Goal: Information Seeking & Learning: Understand process/instructions

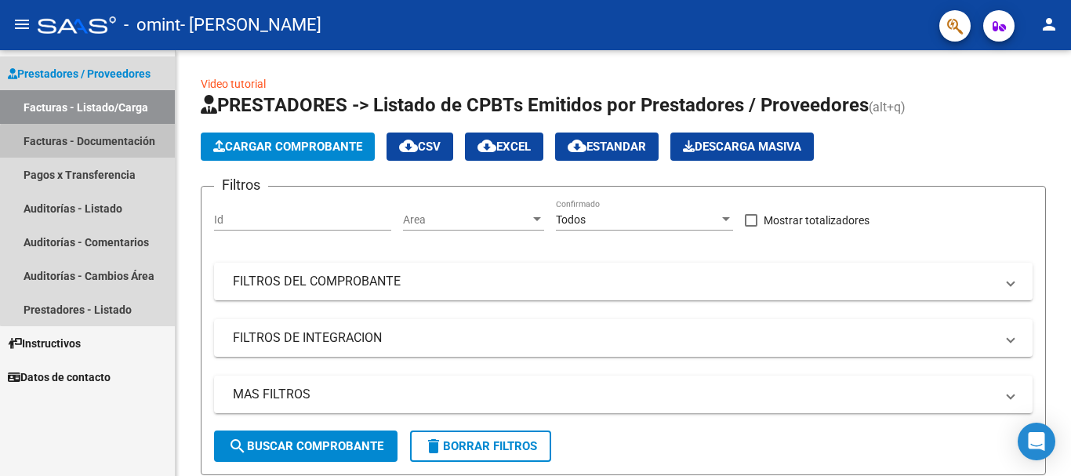
click at [100, 147] on link "Facturas - Documentación" at bounding box center [87, 141] width 175 height 34
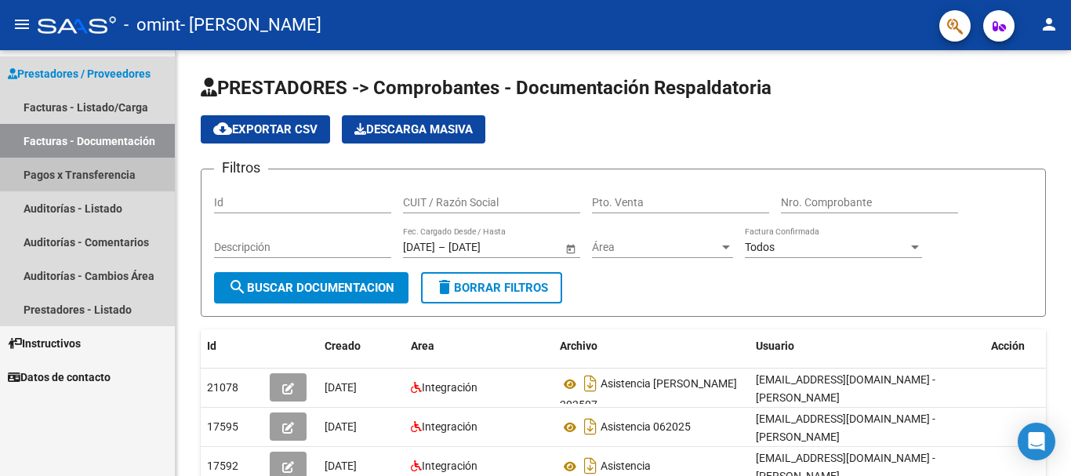
click at [91, 177] on link "Pagos x Transferencia" at bounding box center [87, 175] width 175 height 34
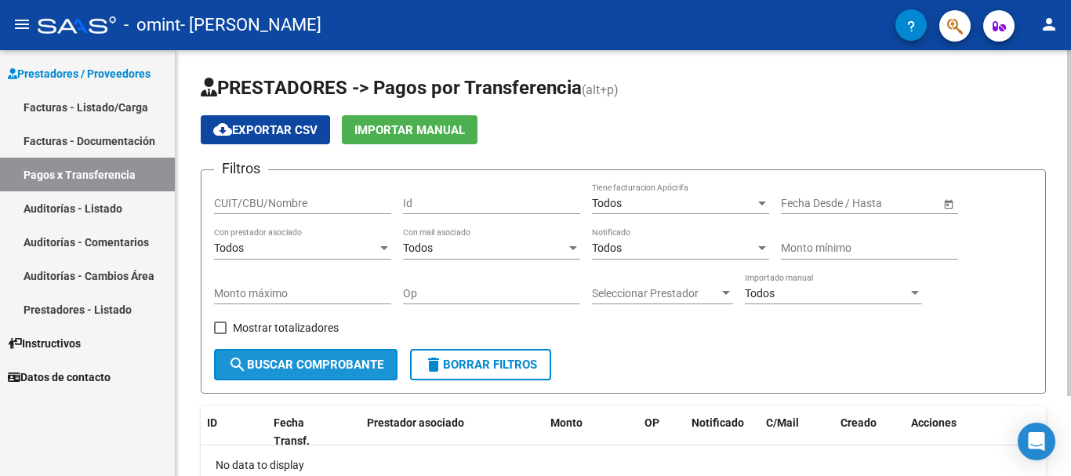
click at [321, 364] on span "search Buscar Comprobante" at bounding box center [305, 364] width 155 height 14
click at [1056, 175] on div "PRESTADORES -> Pagos por Transferencia (alt+p) cloud_download Exportar CSV Impo…" at bounding box center [623, 312] width 895 height 524
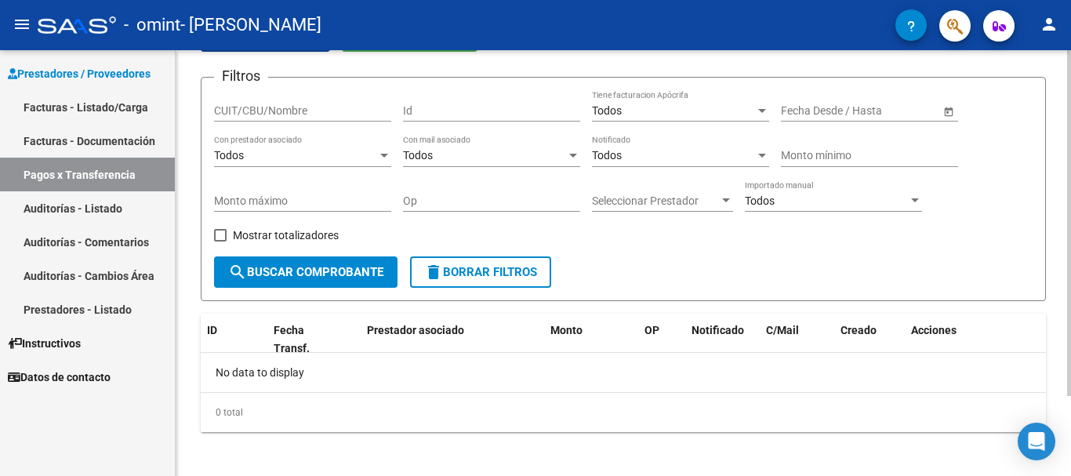
scroll to position [99, 0]
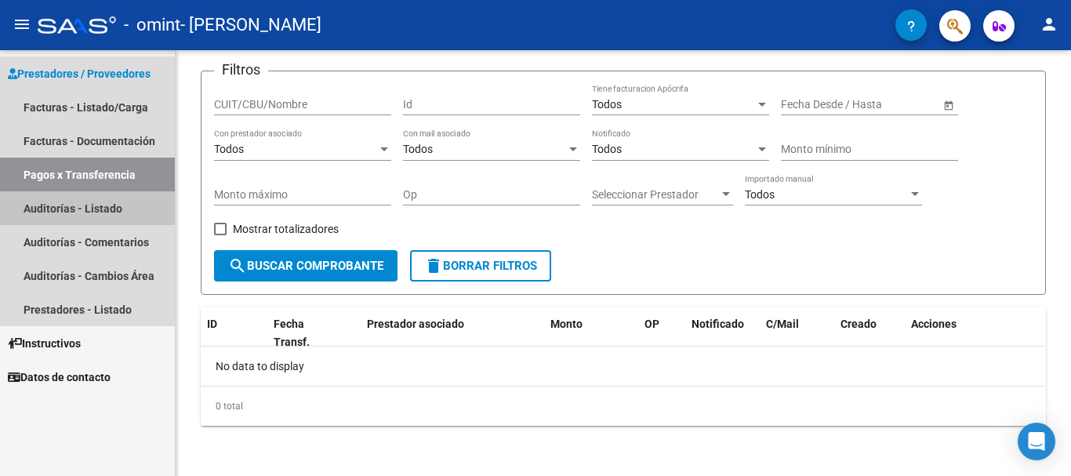
click at [60, 205] on link "Auditorías - Listado" at bounding box center [87, 208] width 175 height 34
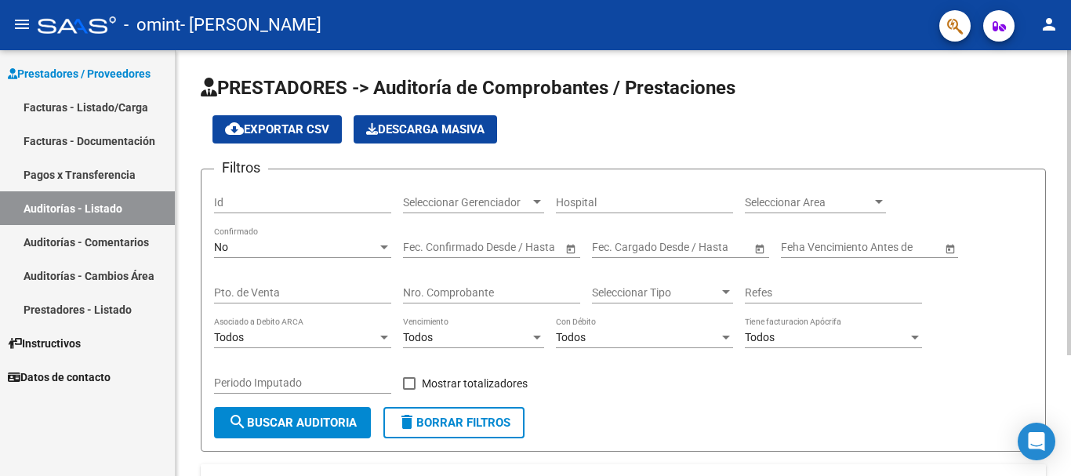
click at [283, 421] on span "search Buscar Auditoria" at bounding box center [292, 422] width 129 height 14
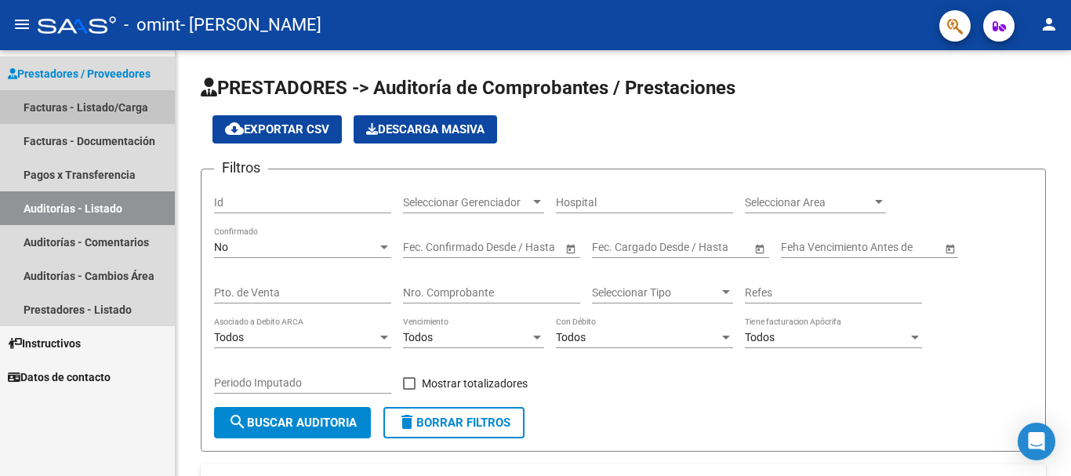
click at [92, 108] on link "Facturas - Listado/Carga" at bounding box center [87, 107] width 175 height 34
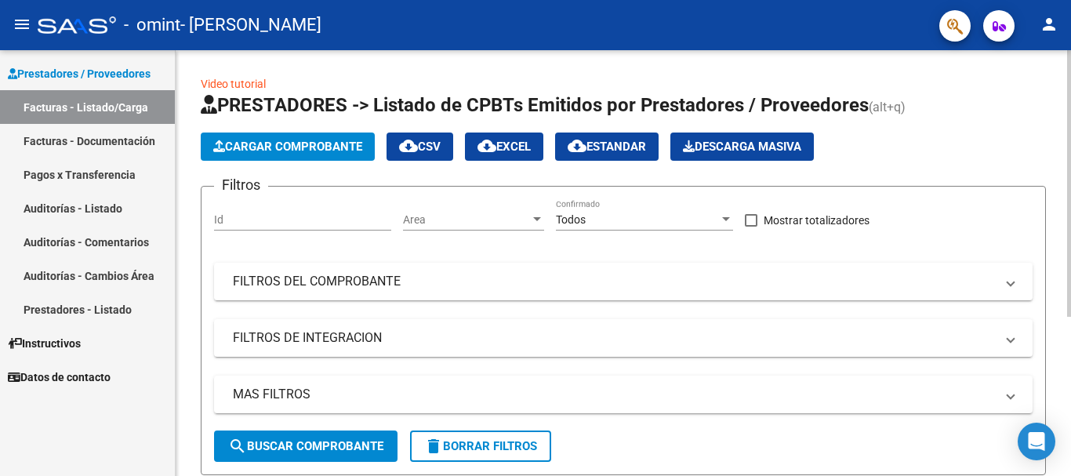
click at [339, 447] on span "search Buscar Comprobante" at bounding box center [305, 446] width 155 height 14
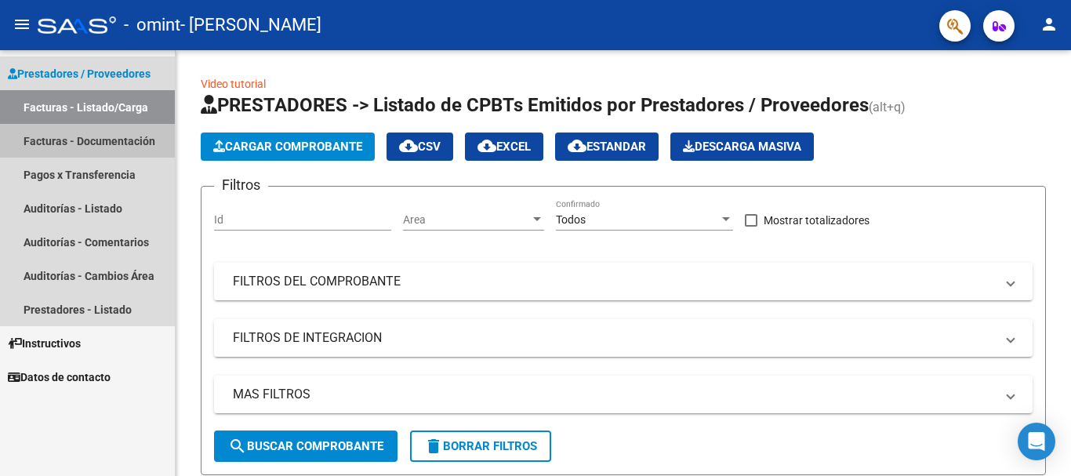
click at [107, 143] on link "Facturas - Documentación" at bounding box center [87, 141] width 175 height 34
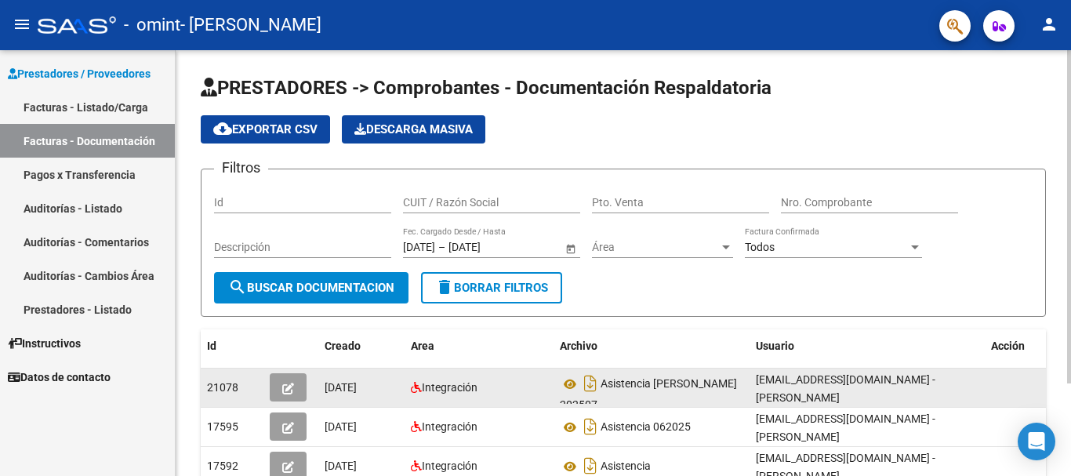
click at [766, 389] on div "[EMAIL_ADDRESS][DOMAIN_NAME] - [PERSON_NAME]" at bounding box center [867, 387] width 223 height 33
click at [344, 395] on div "[DATE]" at bounding box center [361, 388] width 74 height 18
click at [287, 387] on icon "button" at bounding box center [288, 388] width 12 height 12
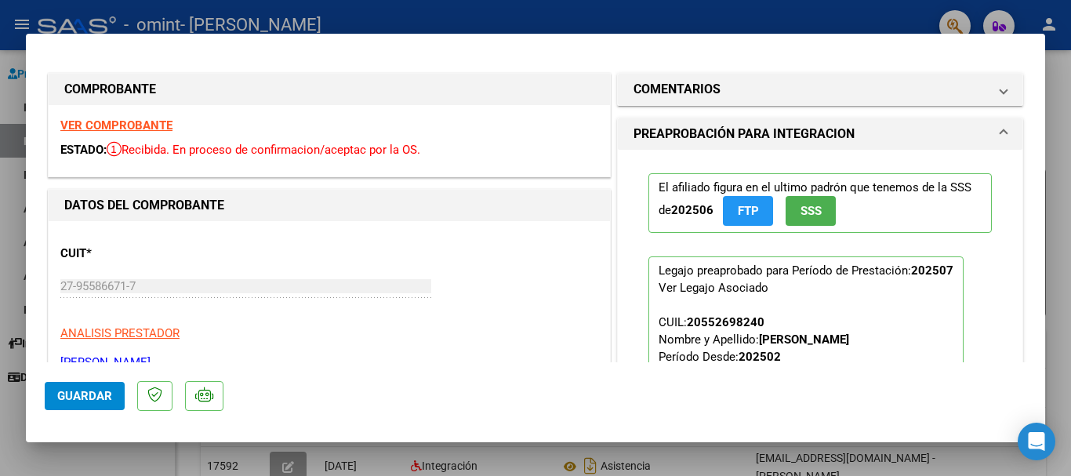
click at [123, 129] on strong "VER COMPROBANTE" at bounding box center [116, 125] width 112 height 14
click at [661, 12] on div at bounding box center [535, 238] width 1071 height 476
type input "$ 0,00"
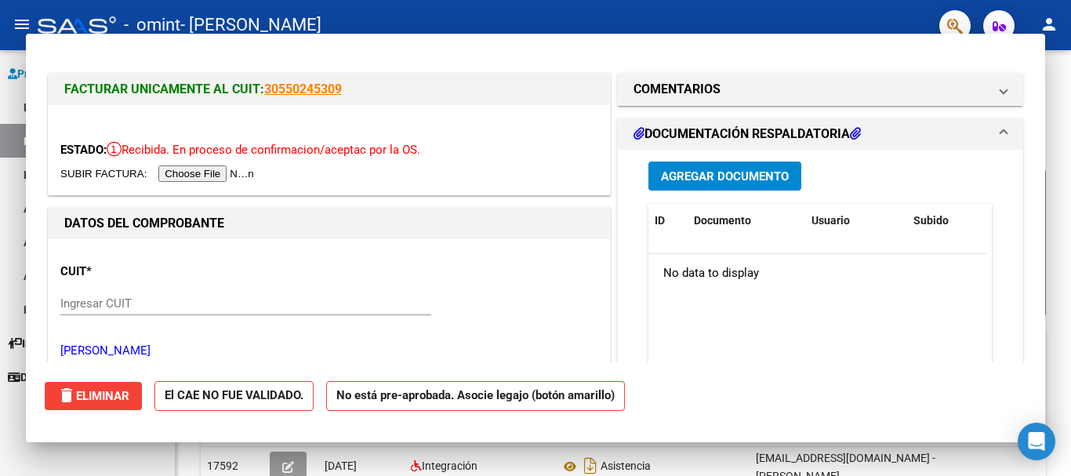
click at [661, 12] on div "- omint - [PERSON_NAME]" at bounding box center [482, 25] width 889 height 34
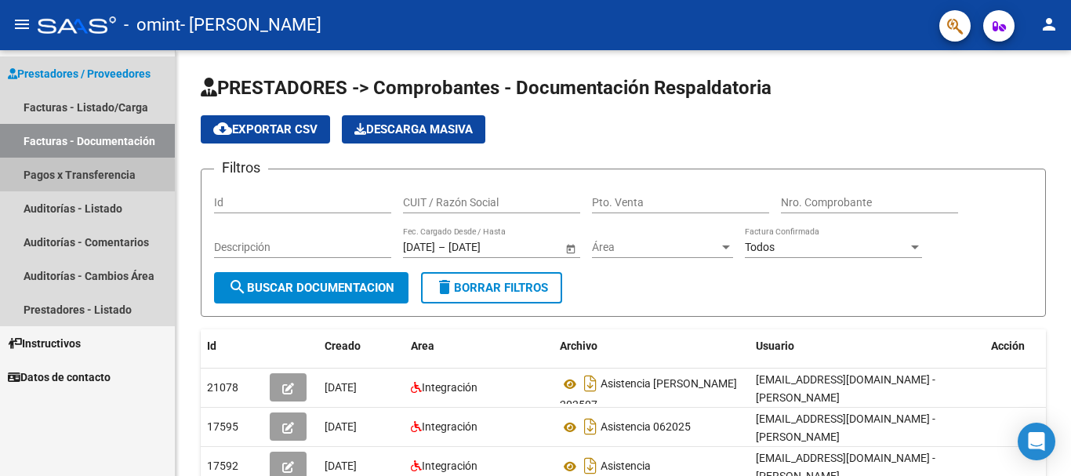
click at [71, 177] on link "Pagos x Transferencia" at bounding box center [87, 175] width 175 height 34
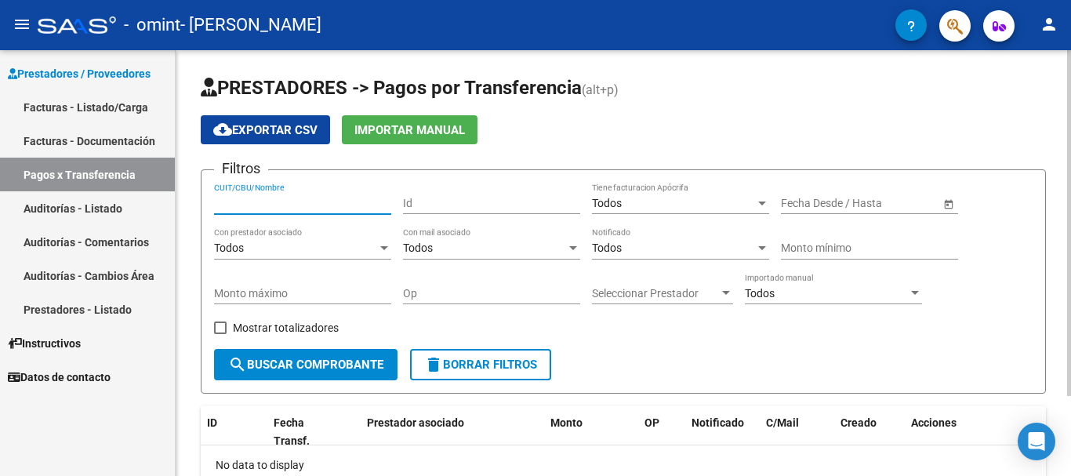
click at [286, 202] on input "CUIT/CBU/Nombre" at bounding box center [302, 203] width 177 height 13
click at [440, 213] on div "Id" at bounding box center [491, 198] width 177 height 31
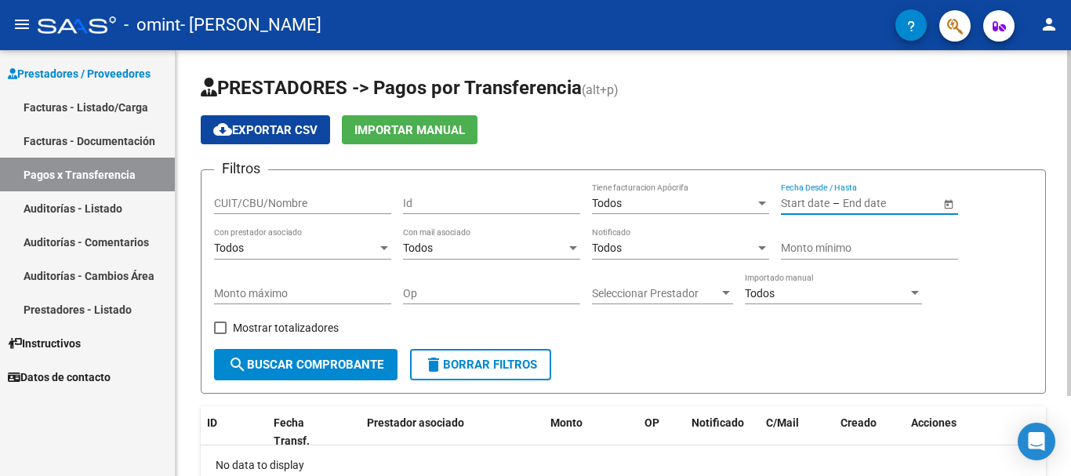
click at [814, 206] on input "text" at bounding box center [805, 203] width 49 height 13
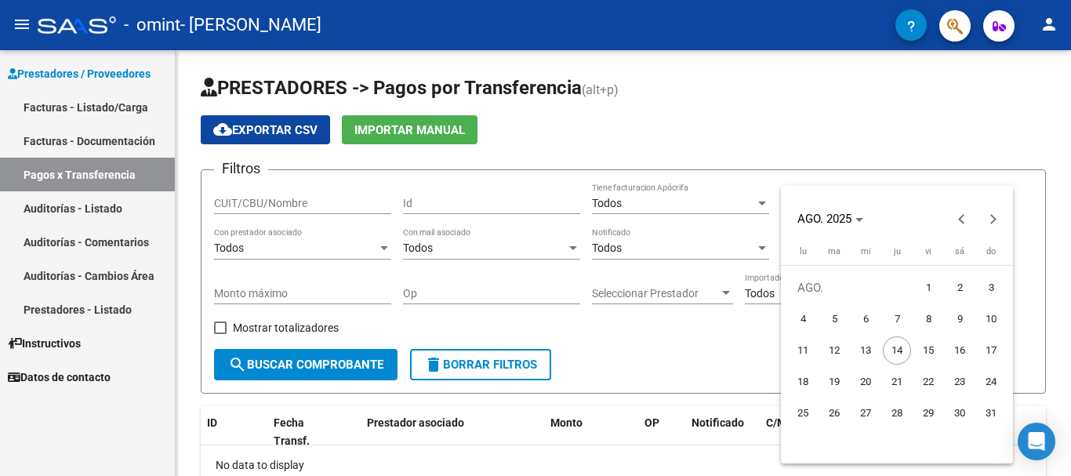
click at [929, 283] on span "1" at bounding box center [928, 288] width 28 height 28
type input "[DATE]"
click at [972, 124] on div at bounding box center [535, 238] width 1071 height 476
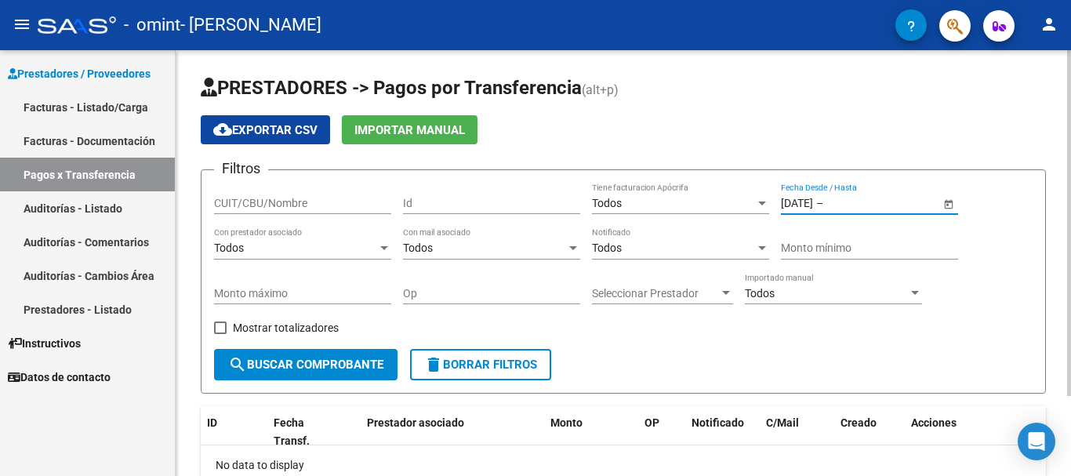
click at [879, 205] on input "text" at bounding box center [864, 203] width 77 height 13
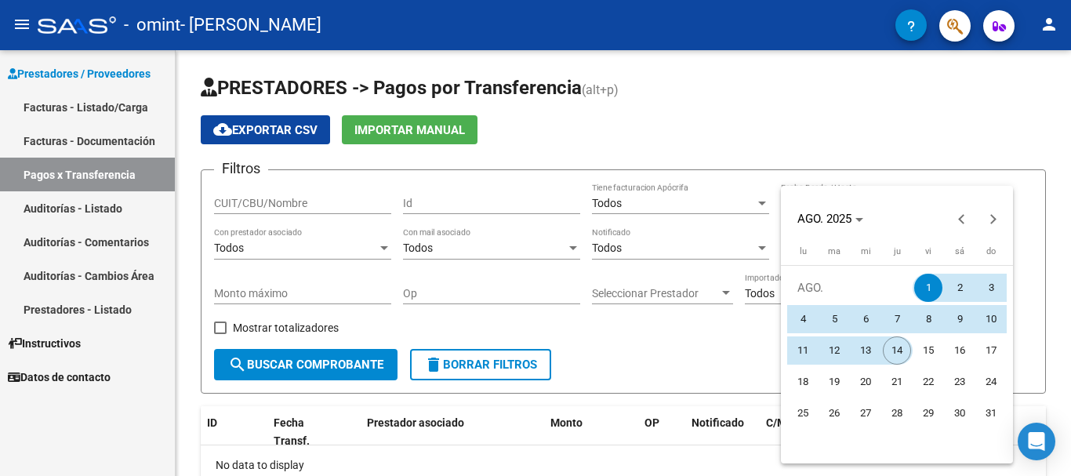
click at [894, 350] on span "14" at bounding box center [896, 350] width 28 height 28
type input "[DATE]"
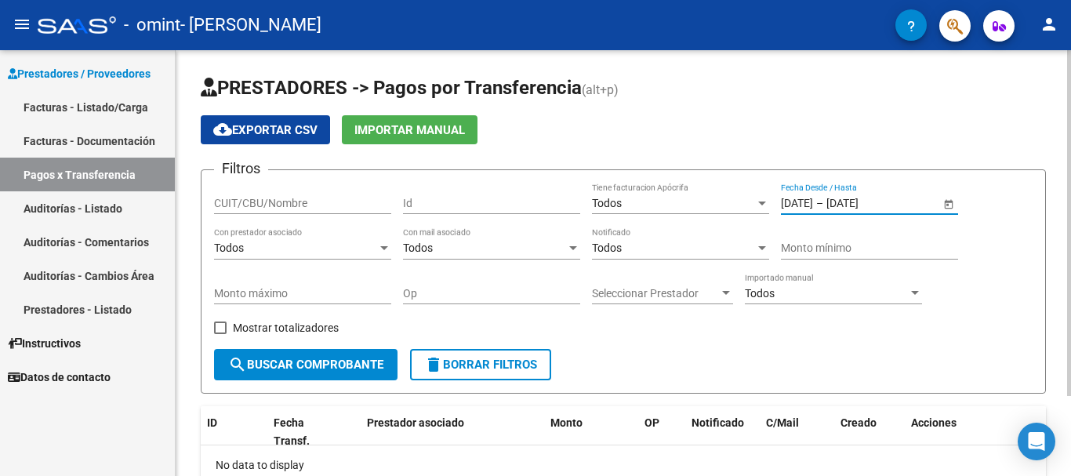
click at [332, 360] on span "search Buscar Comprobante" at bounding box center [305, 364] width 155 height 14
click at [813, 208] on input "[DATE]" at bounding box center [797, 203] width 32 height 13
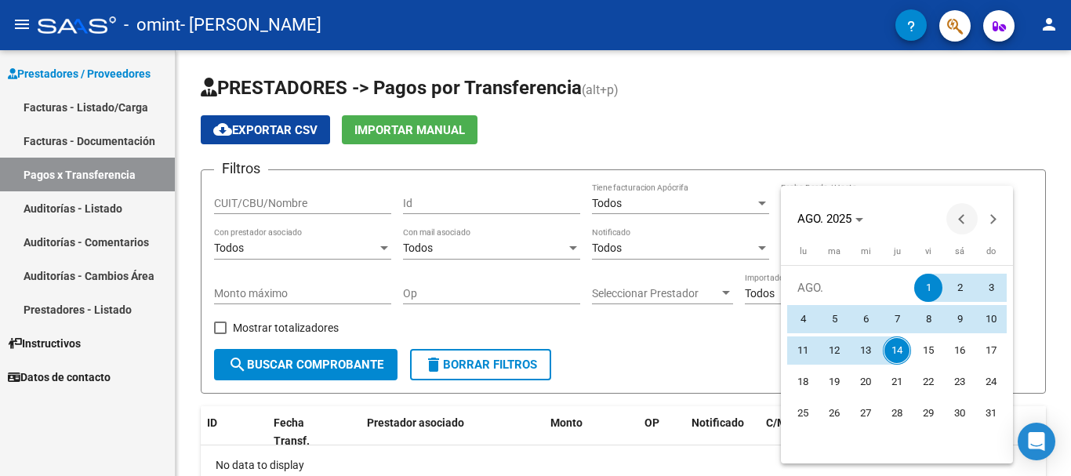
click at [962, 220] on button "Previous month" at bounding box center [961, 218] width 31 height 31
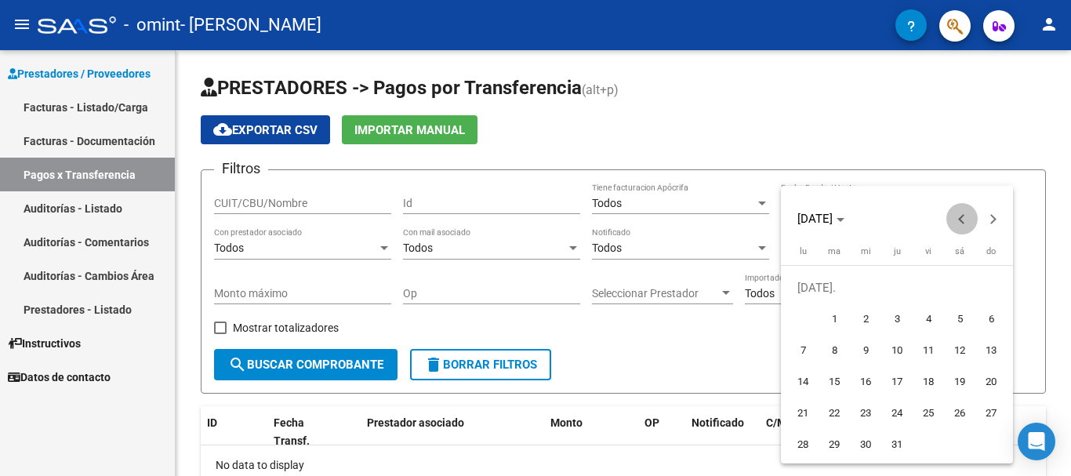
click at [962, 220] on button "Previous month" at bounding box center [961, 218] width 31 height 31
click at [832, 323] on span "1" at bounding box center [834, 319] width 28 height 28
type input "[DATE]"
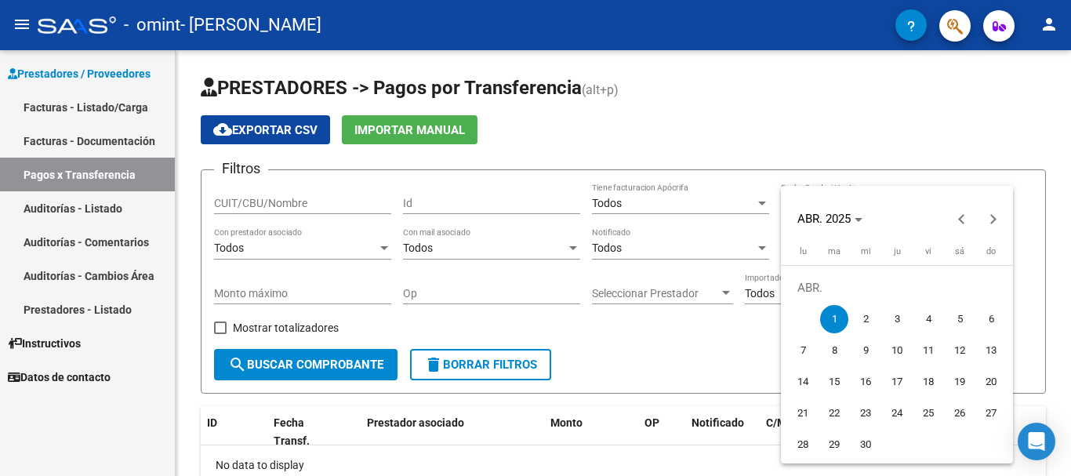
click at [832, 323] on span "1" at bounding box center [834, 319] width 28 height 28
type input "[DATE]"
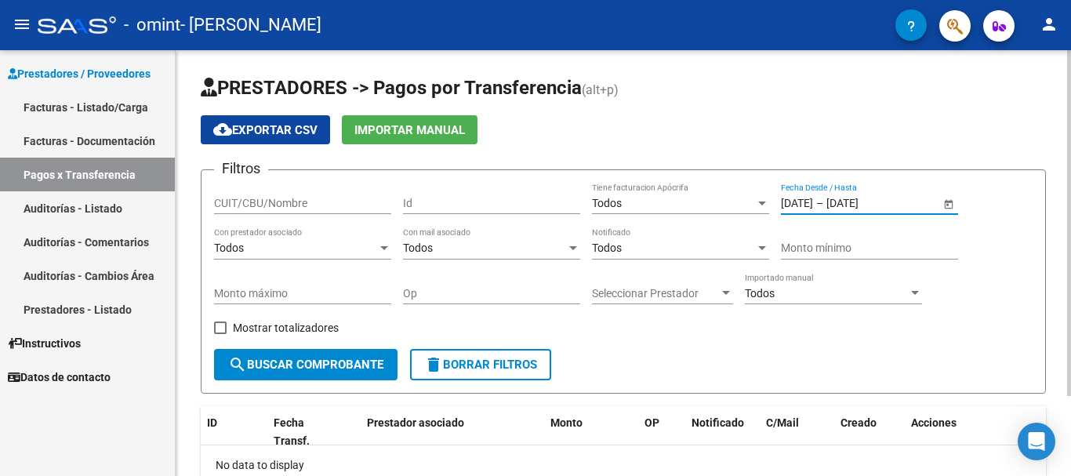
click at [866, 203] on input "[DATE]" at bounding box center [864, 203] width 77 height 13
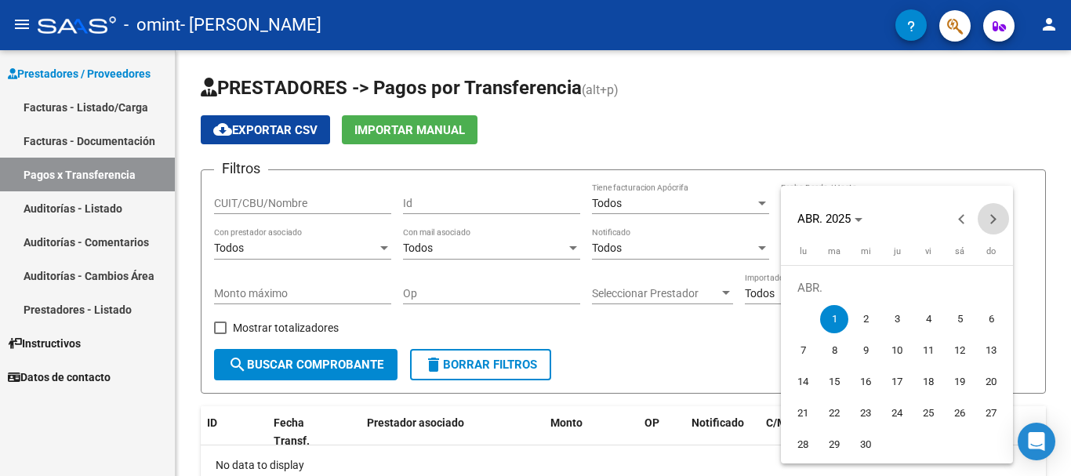
click at [989, 220] on button "Next month" at bounding box center [992, 218] width 31 height 31
click at [803, 381] on span "14" at bounding box center [802, 382] width 28 height 28
type input "[DATE]"
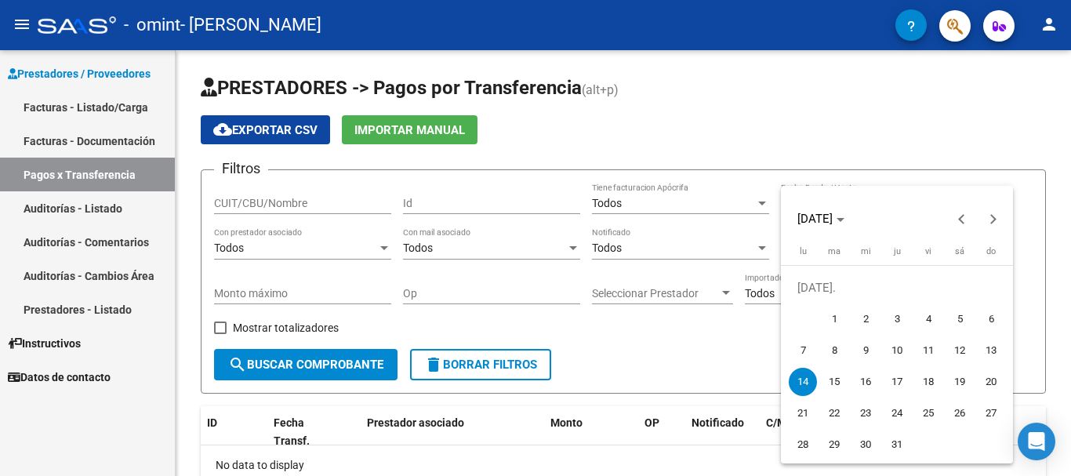
click at [324, 361] on div at bounding box center [535, 238] width 1071 height 476
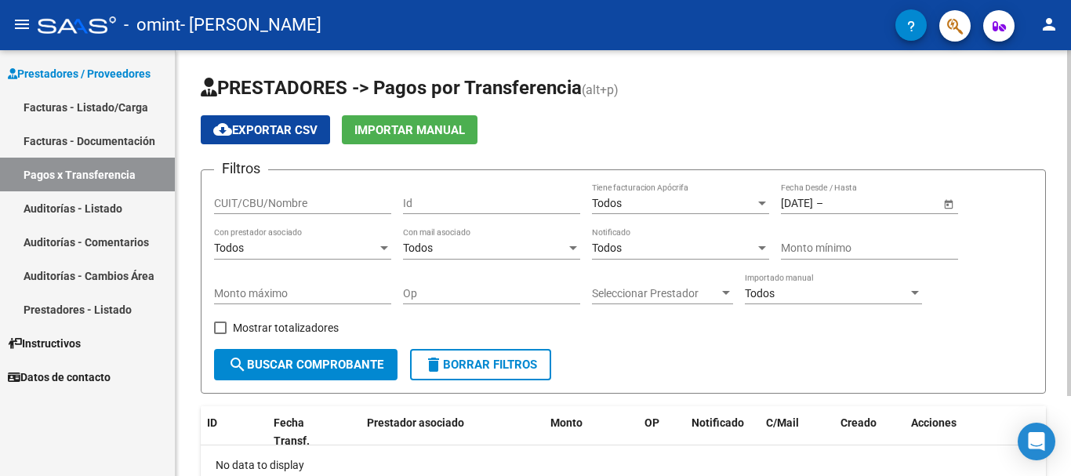
click at [1064, 216] on div "PRESTADORES -> Pagos por Transferencia (alt+p) cloud_download Exportar CSV Impo…" at bounding box center [623, 312] width 895 height 524
click at [1070, 101] on div at bounding box center [1069, 263] width 4 height 426
click at [1070, 101] on div at bounding box center [1069, 223] width 4 height 346
click at [292, 202] on input "CUIT/CBU/Nombre" at bounding box center [302, 203] width 177 height 13
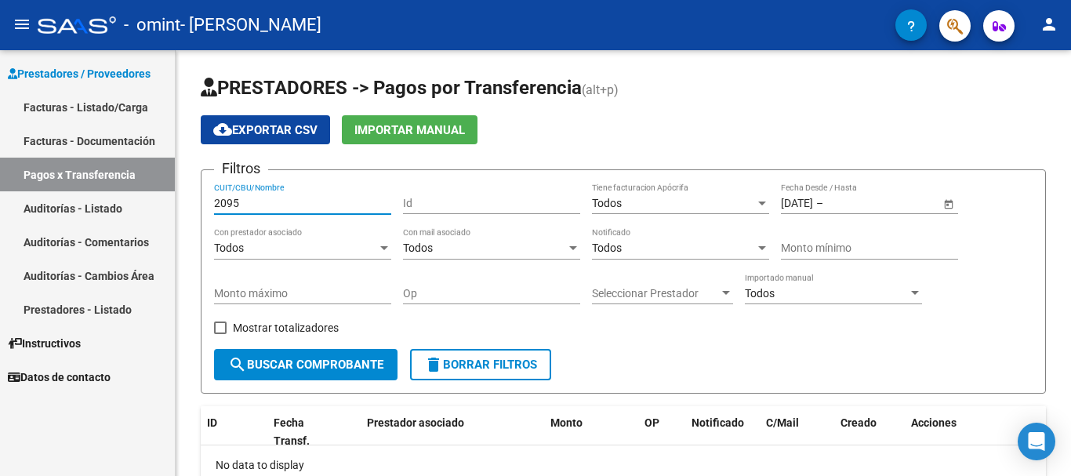
type input "2095"
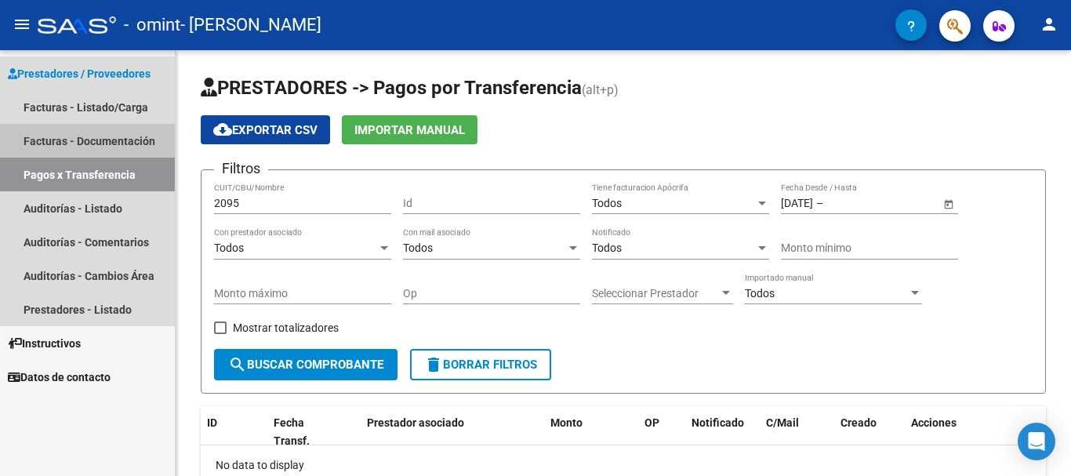
click at [92, 143] on link "Facturas - Documentación" at bounding box center [87, 141] width 175 height 34
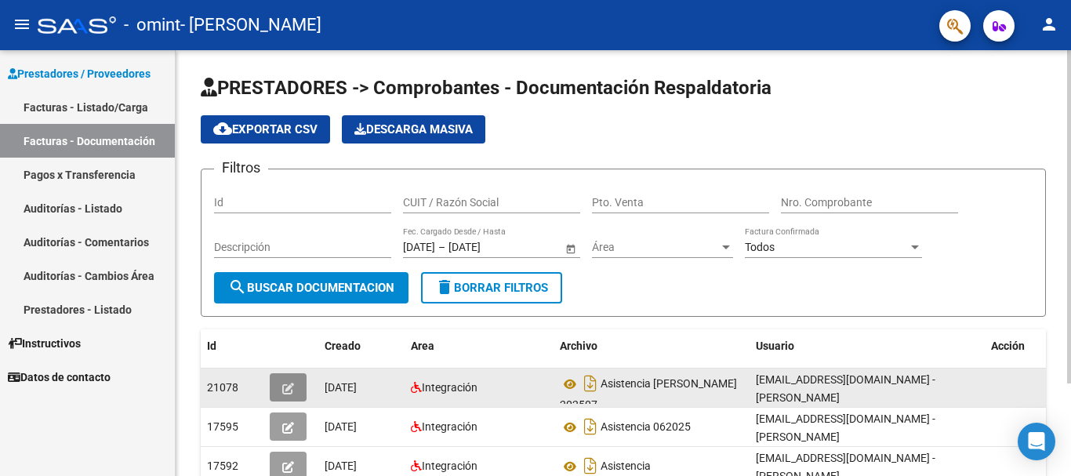
click at [282, 385] on icon "button" at bounding box center [288, 388] width 12 height 12
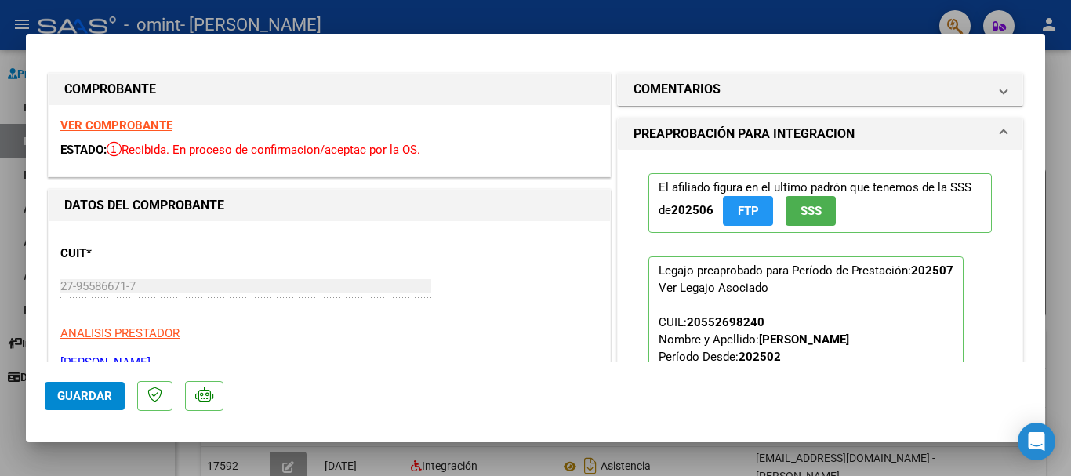
click at [560, 27] on div at bounding box center [535, 238] width 1071 height 476
type input "$ 0,00"
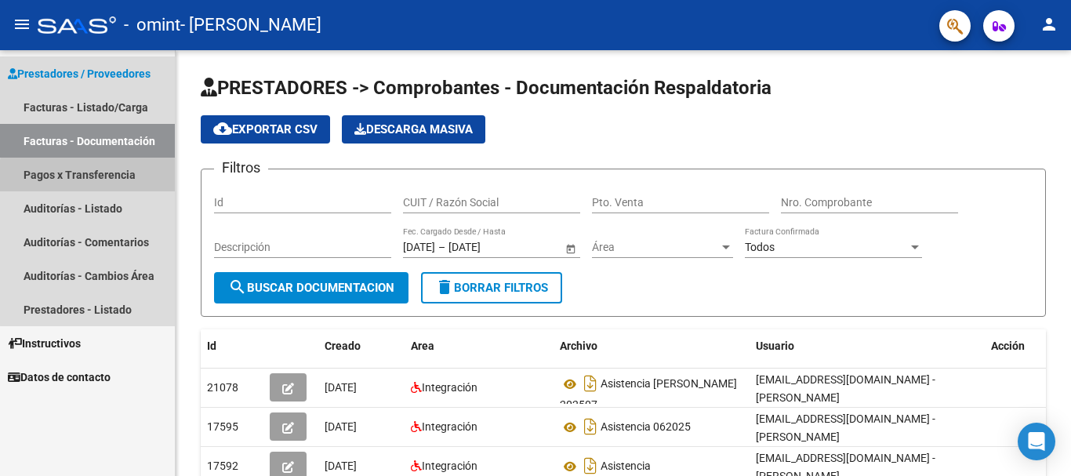
click at [93, 176] on link "Pagos x Transferencia" at bounding box center [87, 175] width 175 height 34
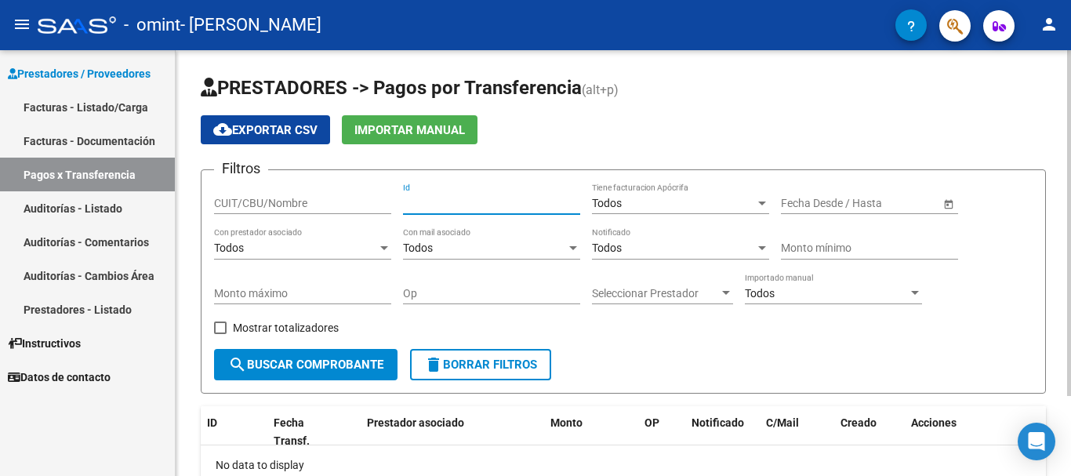
click at [449, 197] on input "Id" at bounding box center [491, 203] width 177 height 13
type input "21078"
click at [296, 367] on span "search Buscar Comprobante" at bounding box center [305, 364] width 155 height 14
click at [1070, 332] on div at bounding box center [1069, 223] width 4 height 346
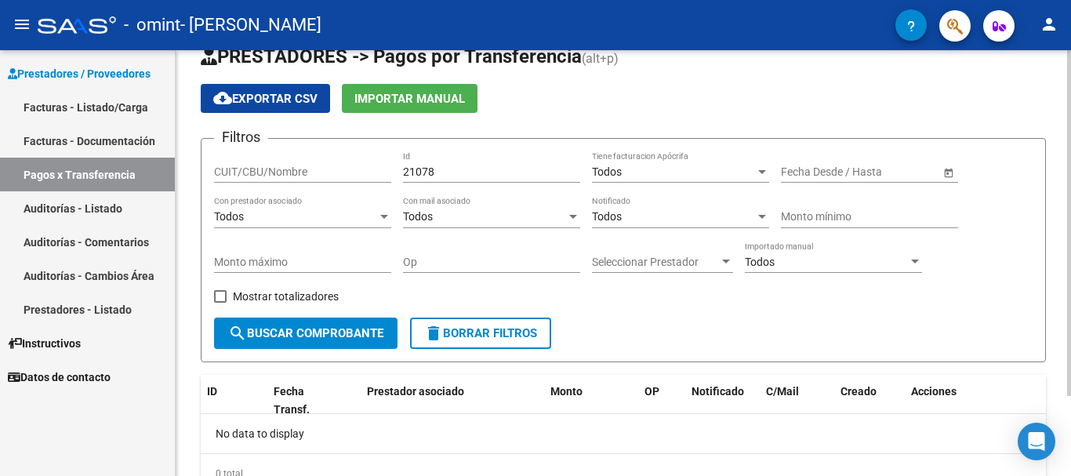
scroll to position [63, 0]
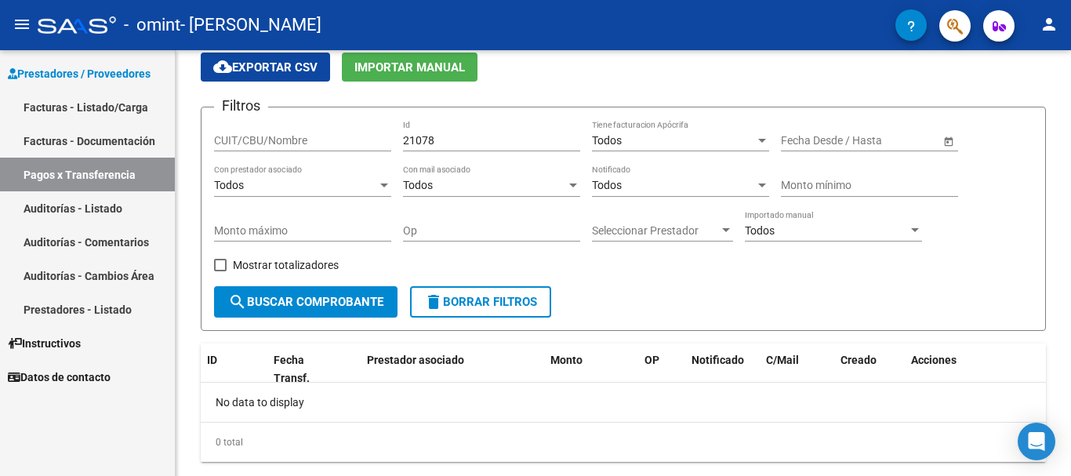
click at [74, 245] on link "Auditorías - Comentarios" at bounding box center [87, 242] width 175 height 34
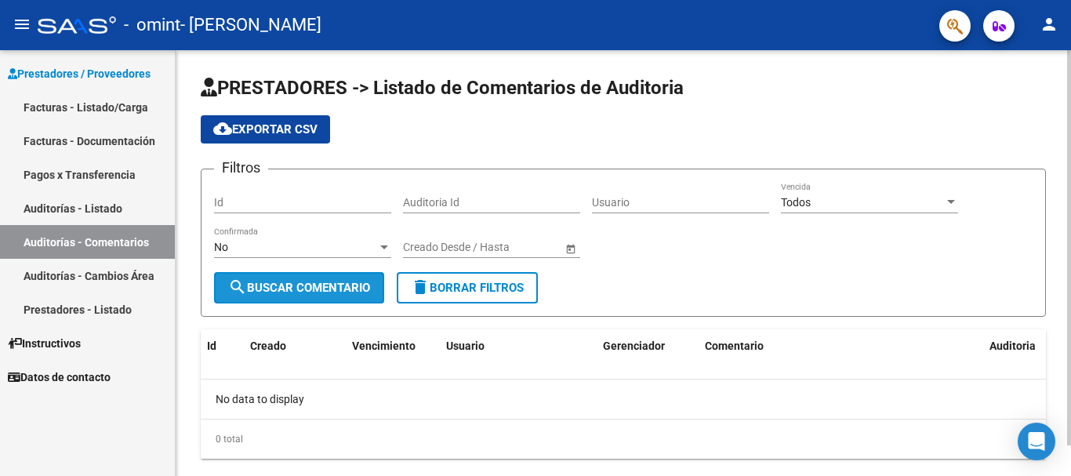
click at [322, 289] on span "search Buscar Comentario" at bounding box center [299, 288] width 142 height 14
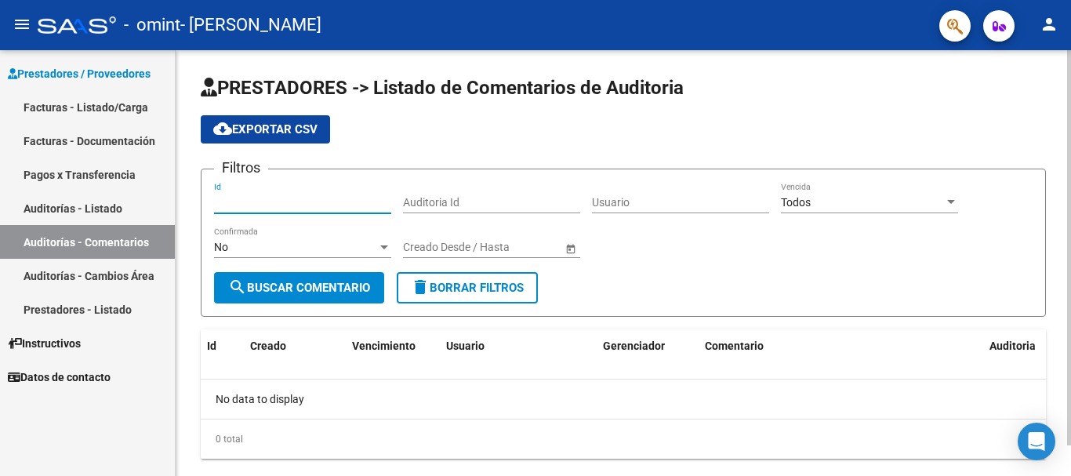
click at [244, 201] on input "Id" at bounding box center [302, 202] width 177 height 13
type input "21078"
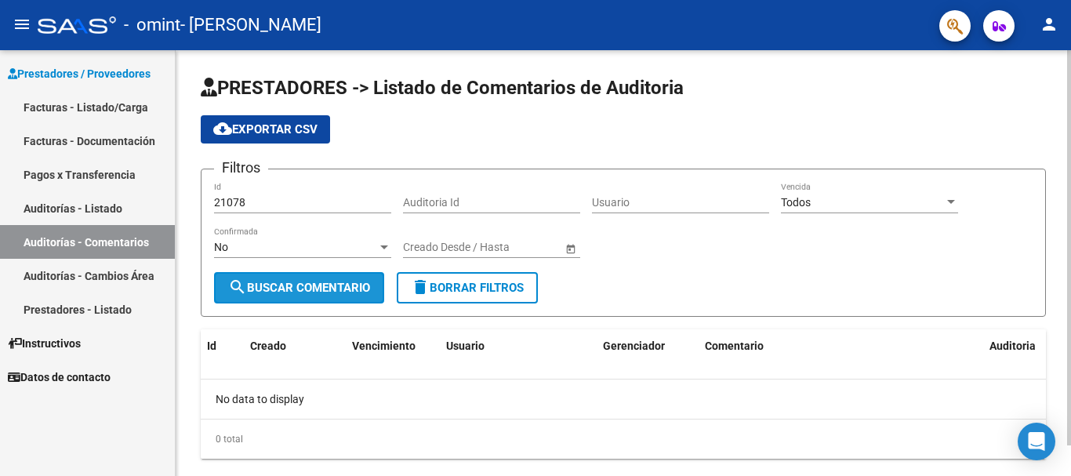
click at [314, 292] on span "search Buscar Comentario" at bounding box center [299, 288] width 142 height 14
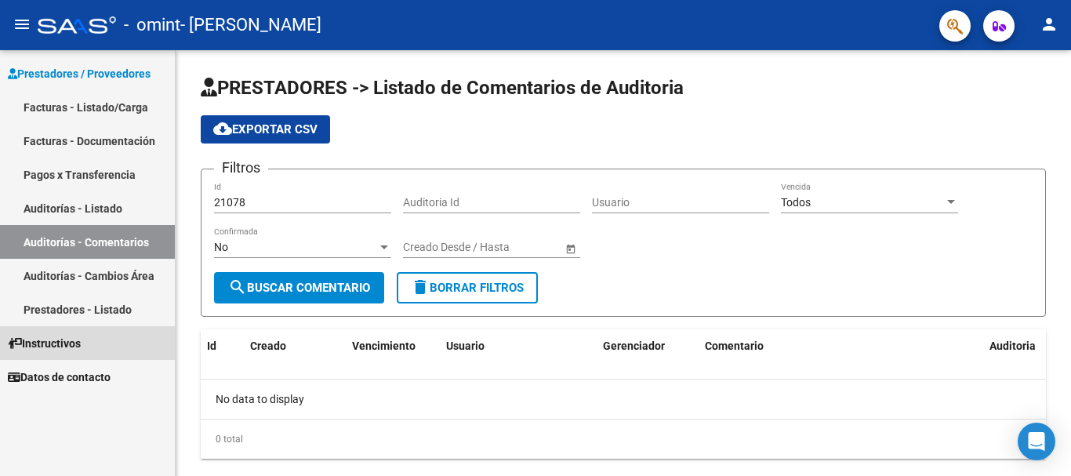
click at [61, 349] on span "Instructivos" at bounding box center [44, 343] width 73 height 17
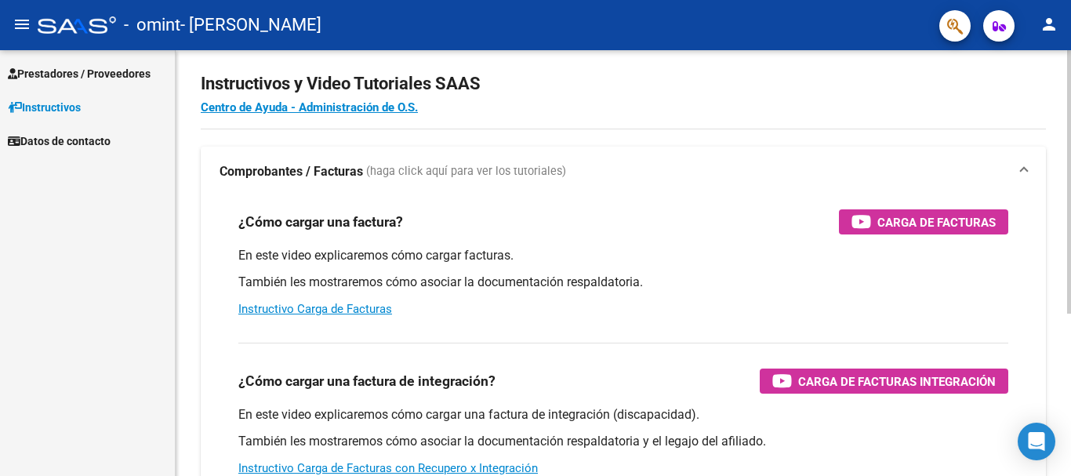
scroll to position [262, 0]
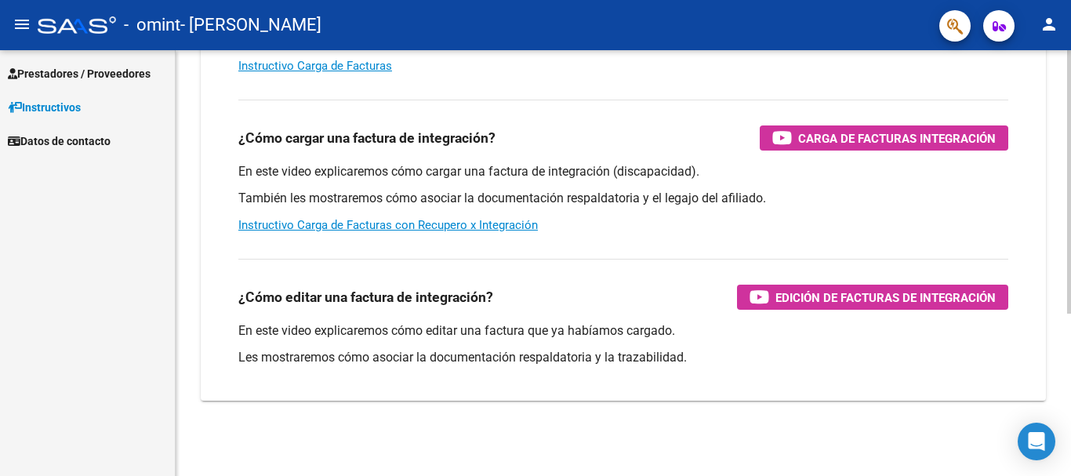
click at [1067, 382] on div at bounding box center [1069, 263] width 4 height 426
click at [324, 223] on link "Instructivo Carga de Facturas con Recupero x Integración" at bounding box center [387, 225] width 299 height 14
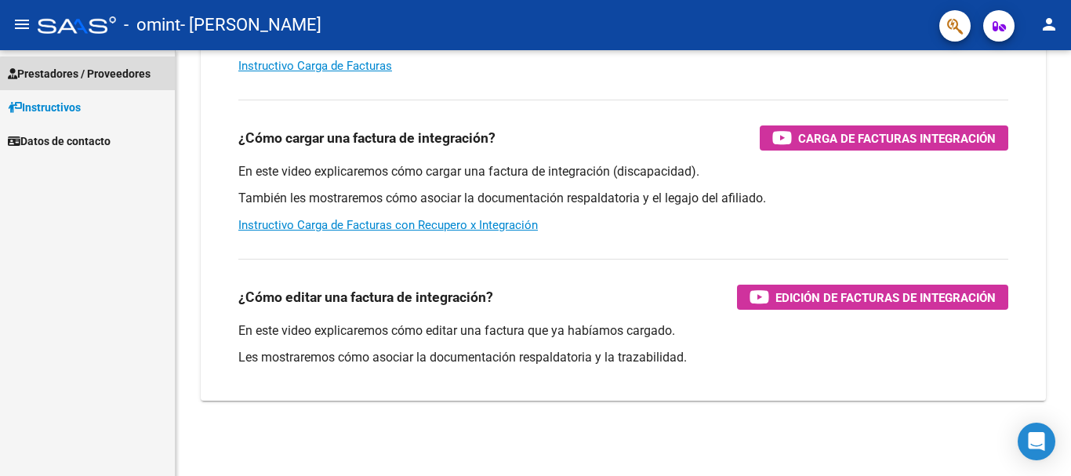
click at [109, 75] on span "Prestadores / Proveedores" at bounding box center [79, 73] width 143 height 17
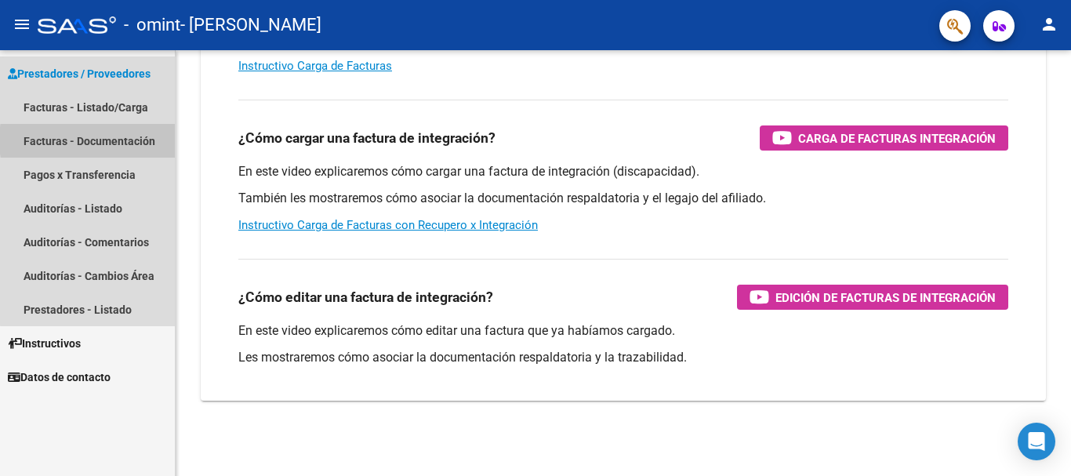
click at [130, 140] on link "Facturas - Documentación" at bounding box center [87, 141] width 175 height 34
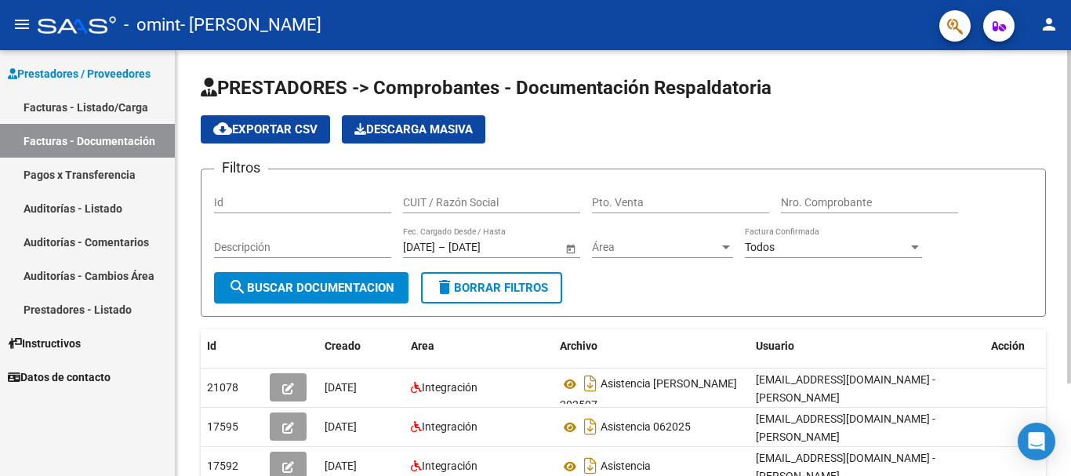
click at [1064, 426] on div "PRESTADORES -> Comprobantes - Documentación Respaldatoria cloud_download Export…" at bounding box center [623, 315] width 895 height 531
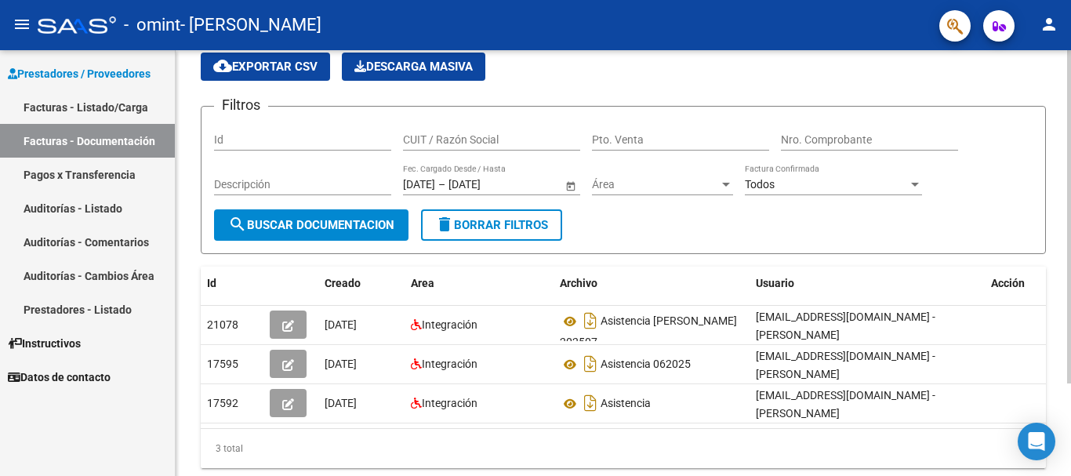
scroll to position [31, 0]
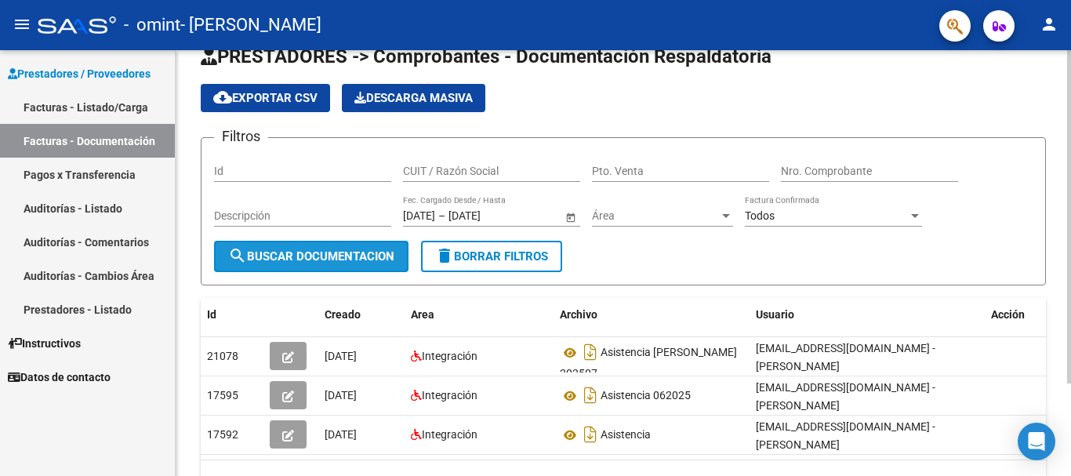
click at [357, 258] on span "search Buscar Documentacion" at bounding box center [311, 256] width 166 height 14
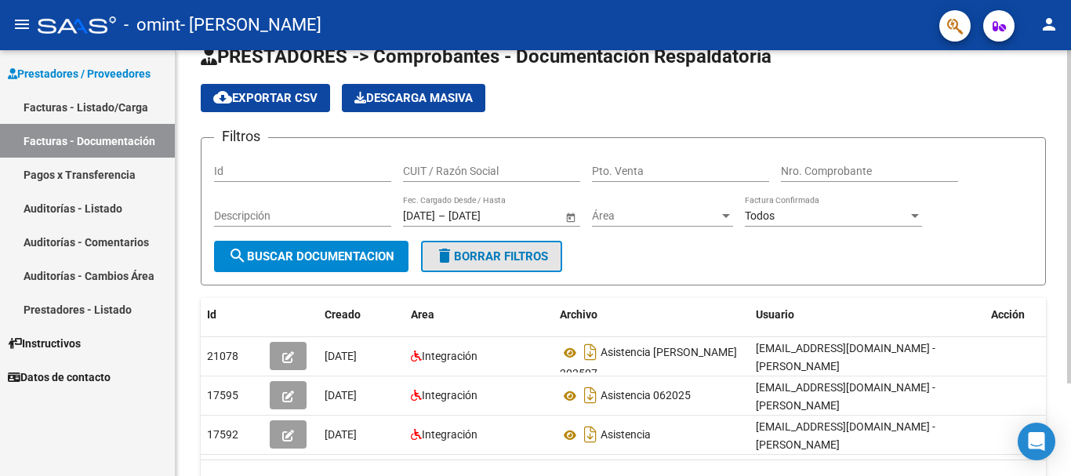
click at [517, 261] on span "delete Borrar Filtros" at bounding box center [491, 256] width 113 height 14
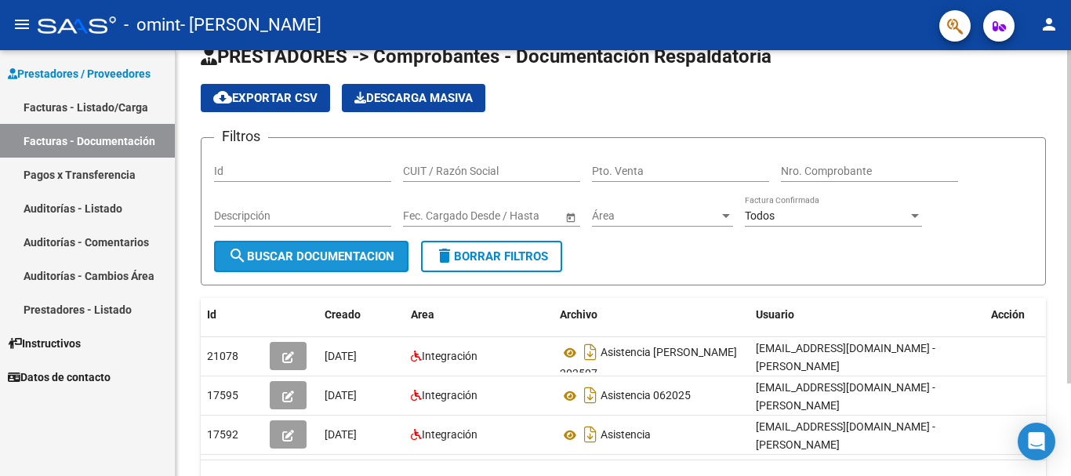
click at [324, 253] on span "search Buscar Documentacion" at bounding box center [311, 256] width 166 height 14
click at [706, 272] on form "Filtros Id CUIT / Razón Social Pto. Venta Nro. Comprobante Descripción Start da…" at bounding box center [623, 211] width 845 height 148
click at [915, 218] on div at bounding box center [915, 215] width 14 height 13
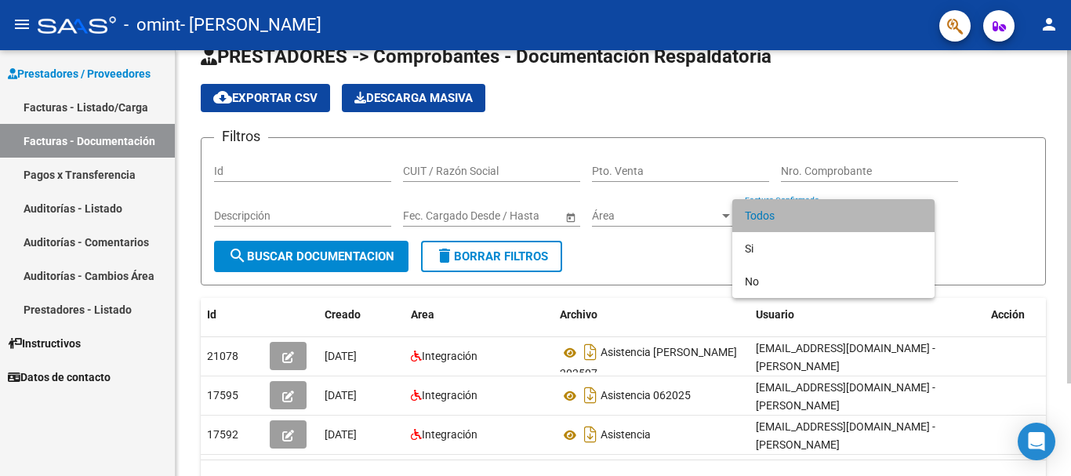
click at [915, 218] on span "Todos" at bounding box center [833, 215] width 177 height 33
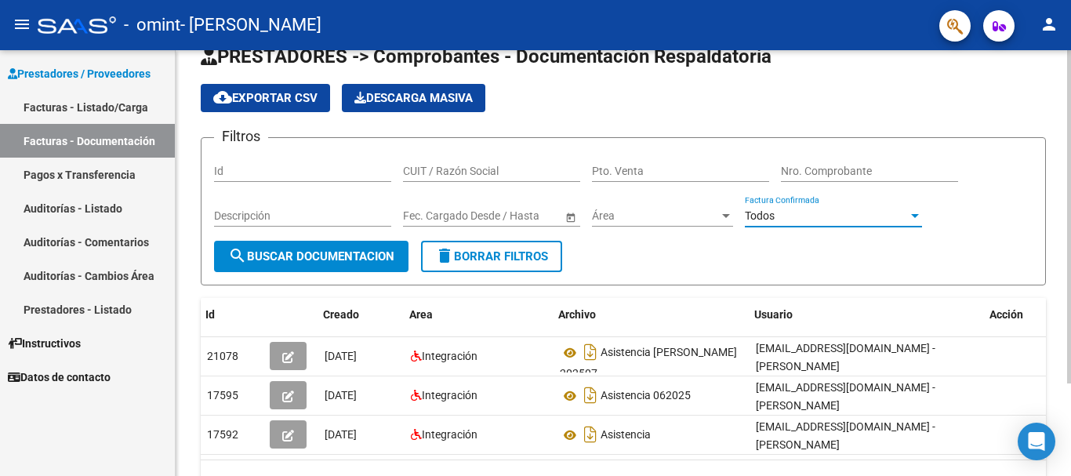
scroll to position [0, 17]
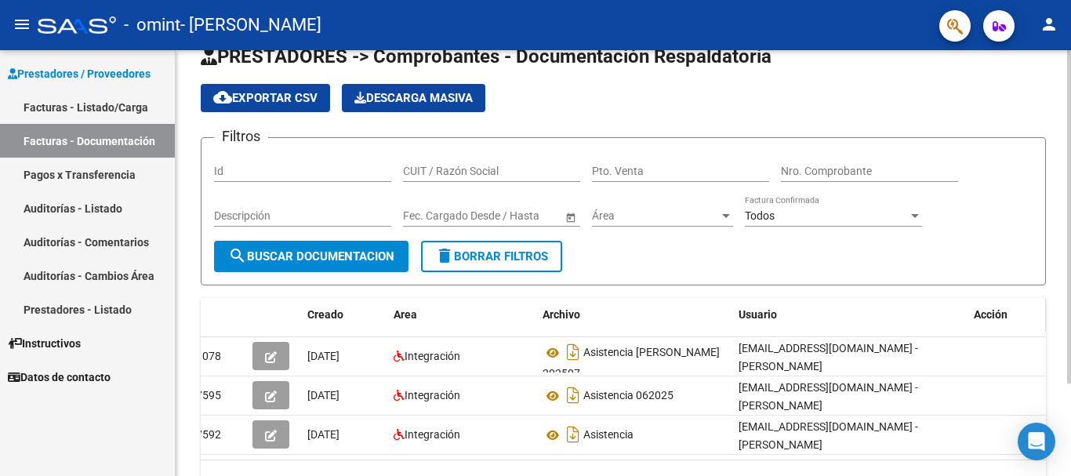
click at [977, 317] on span "Acción" at bounding box center [990, 314] width 34 height 13
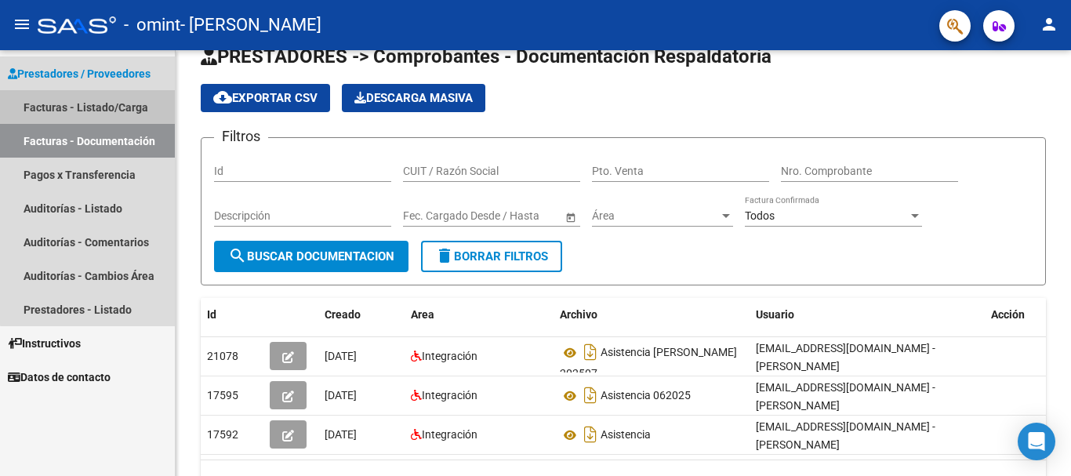
click at [114, 107] on link "Facturas - Listado/Carga" at bounding box center [87, 107] width 175 height 34
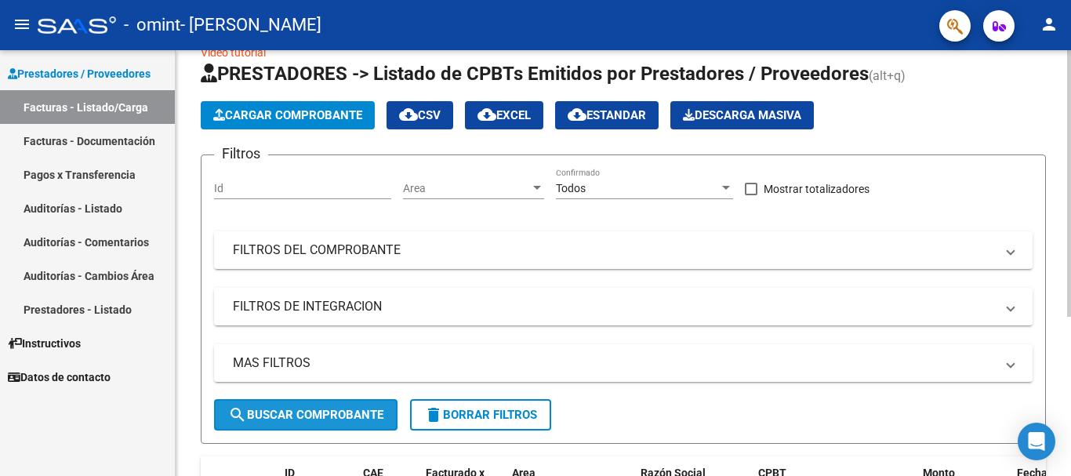
click at [334, 415] on span "search Buscar Comprobante" at bounding box center [305, 415] width 155 height 14
click at [1002, 256] on span "FILTROS DEL COMPROBANTE" at bounding box center [620, 249] width 774 height 17
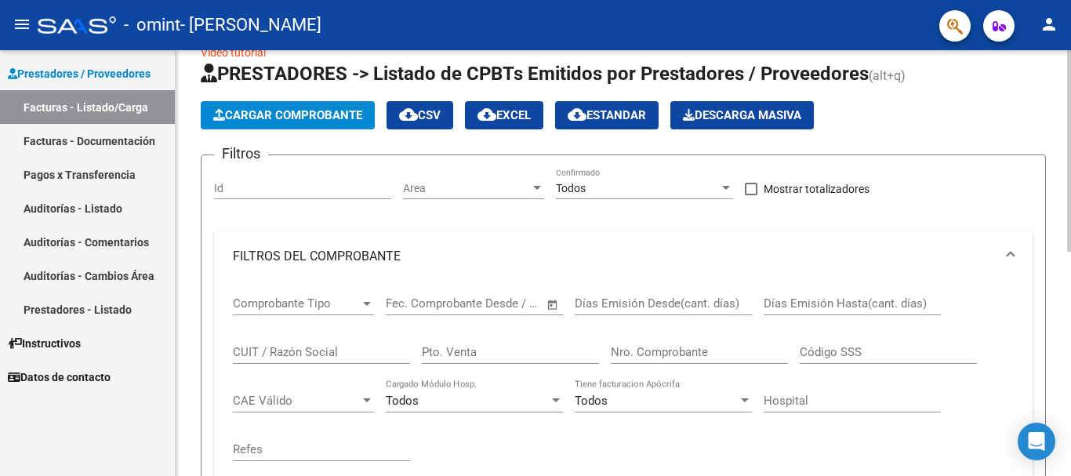
click at [1002, 256] on span "FILTROS DEL COMPROBANTE" at bounding box center [620, 256] width 774 height 17
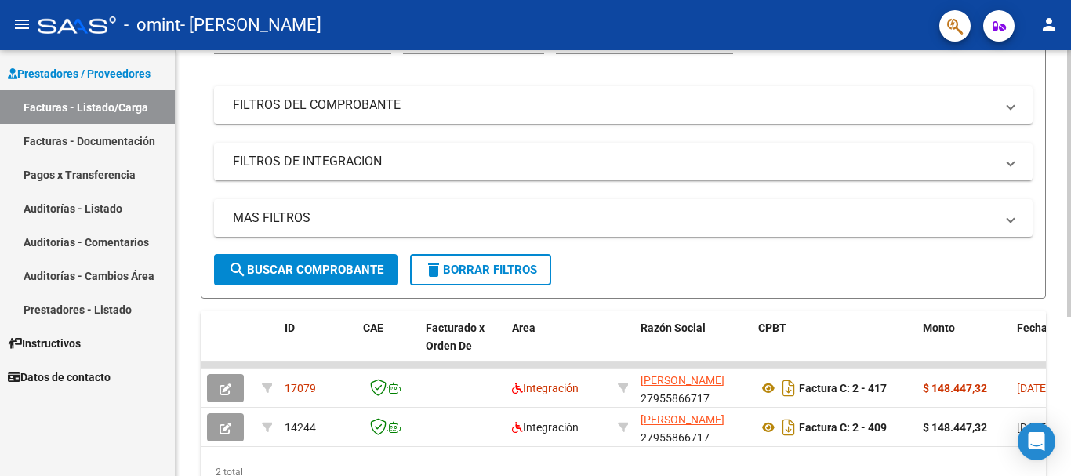
scroll to position [211, 0]
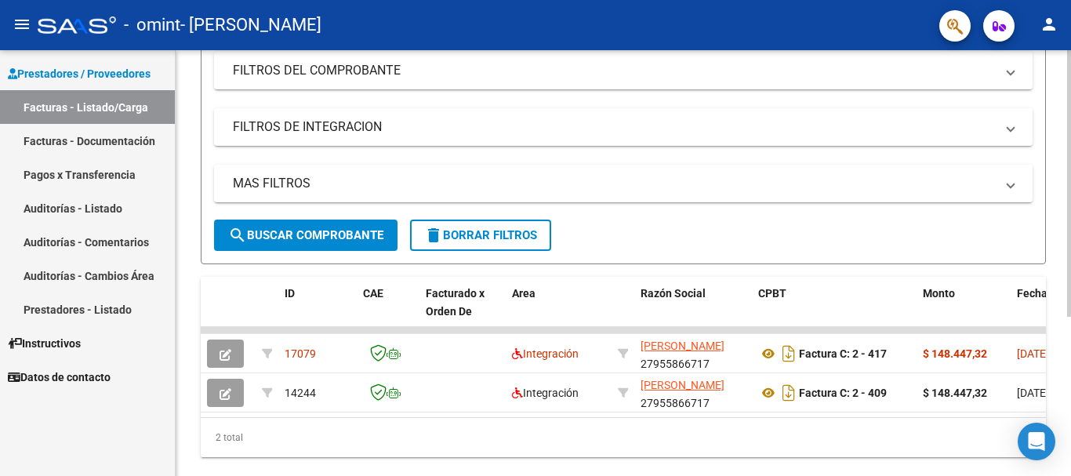
click at [1064, 419] on div "Video tutorial PRESTADORES -> Listado de CPBTs Emitidos por Prestadores / Prove…" at bounding box center [625, 173] width 899 height 668
click at [1064, 419] on div "Video tutorial PRESTADORES -> Listado de CPBTs Emitidos por Prestadores / Prove…" at bounding box center [623, 173] width 895 height 668
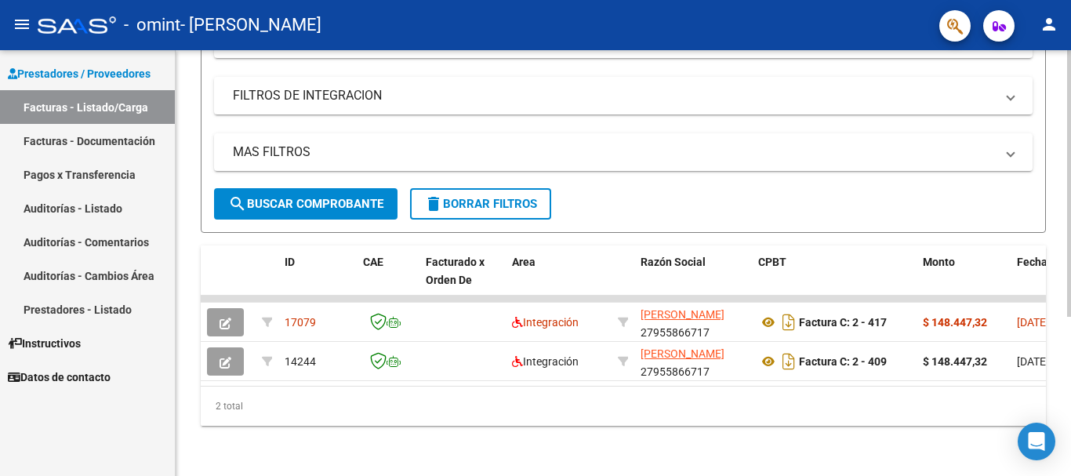
scroll to position [246, 0]
click at [1070, 440] on div at bounding box center [1069, 342] width 4 height 266
click at [700, 403] on div "2 total" at bounding box center [623, 405] width 845 height 39
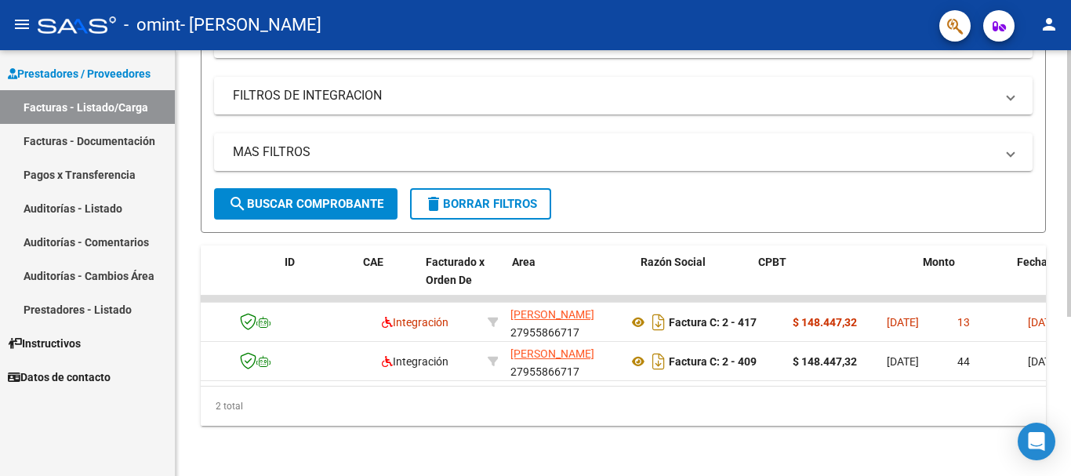
scroll to position [0, 0]
